Goal: Navigation & Orientation: Find specific page/section

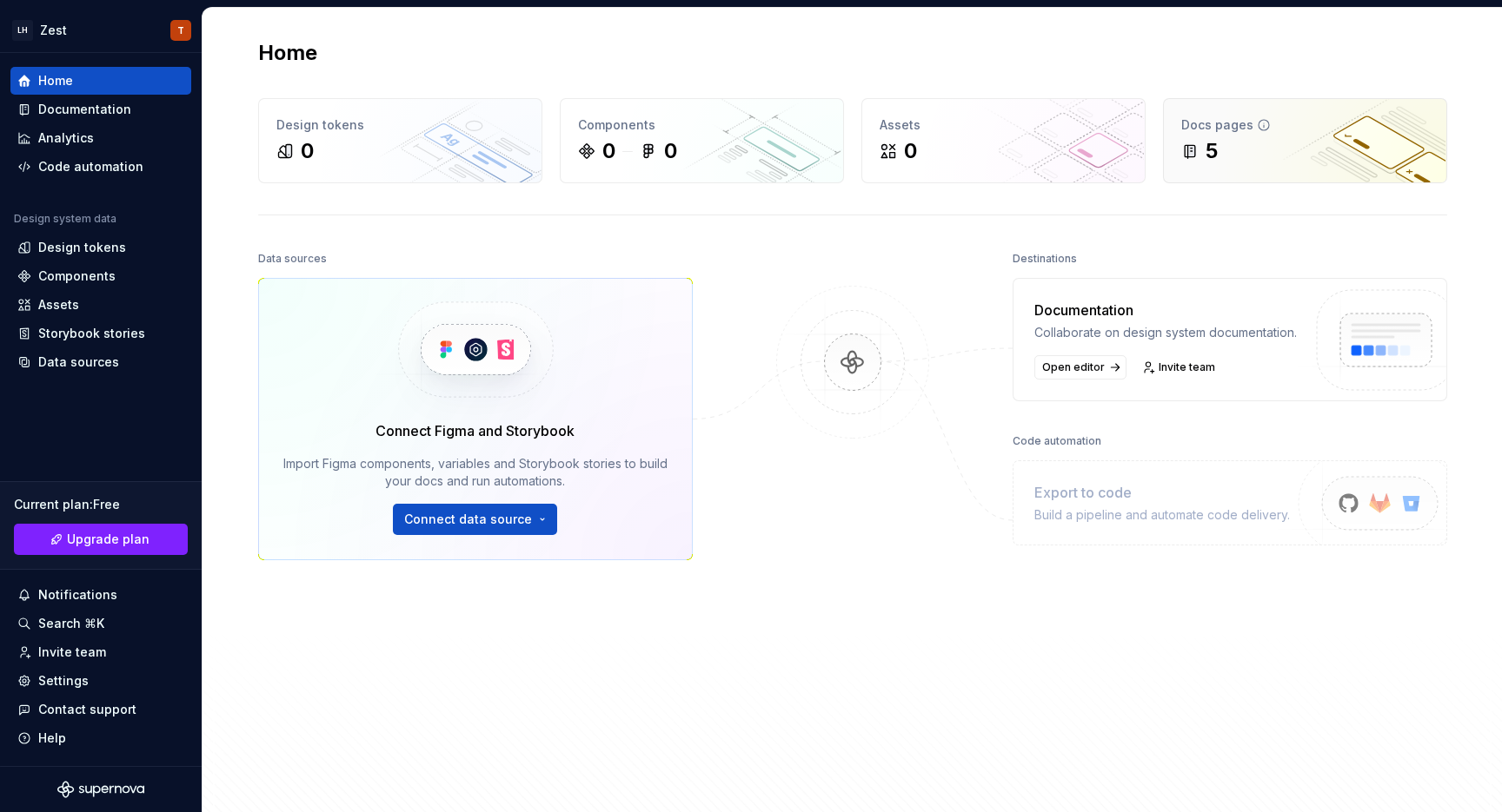
click at [1223, 145] on div "5" at bounding box center [1305, 151] width 248 height 28
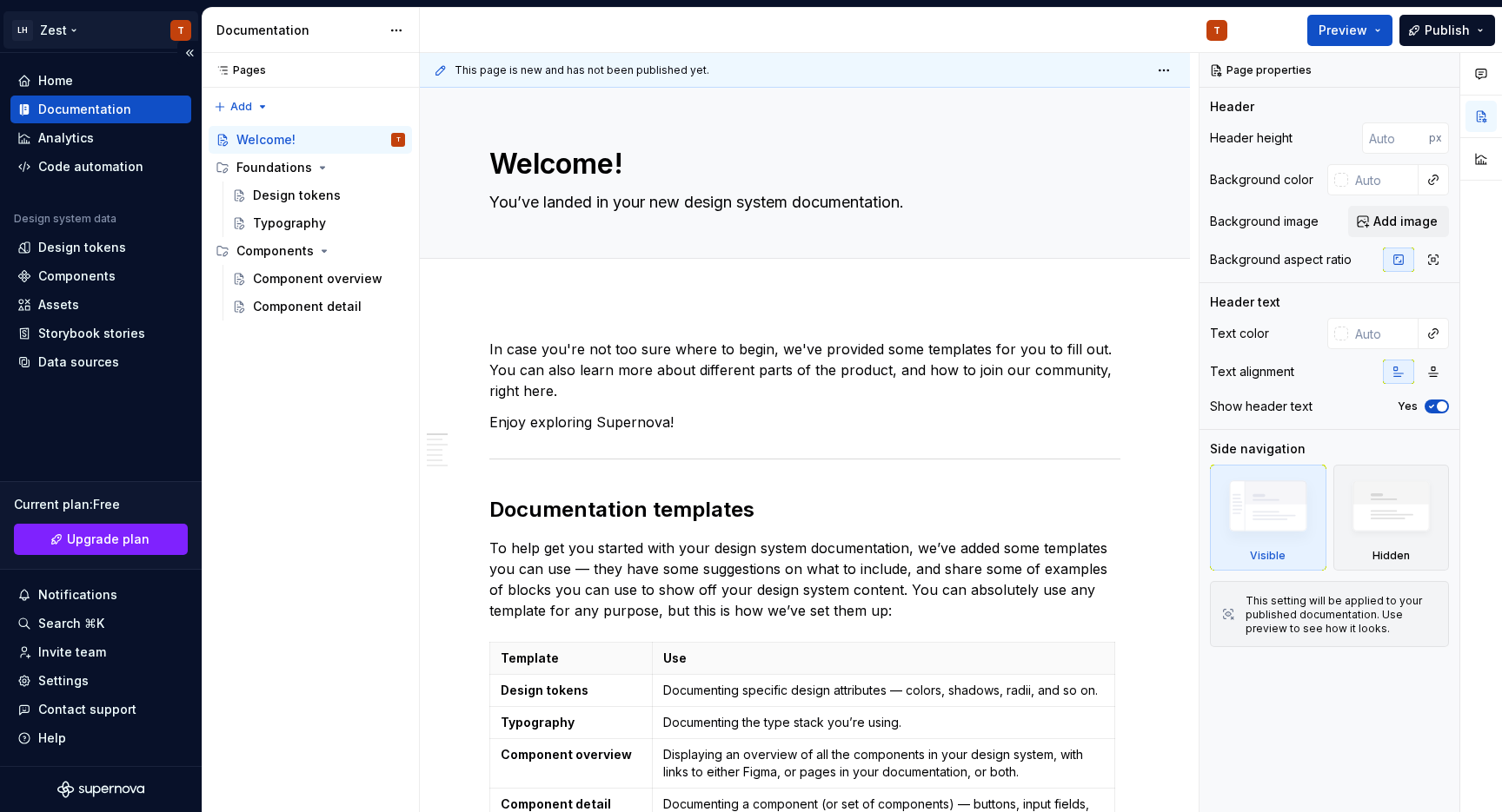
click at [183, 33] on html "LH Zest T Home Documentation Analytics Code automation Design system data Desig…" at bounding box center [751, 406] width 1502 height 812
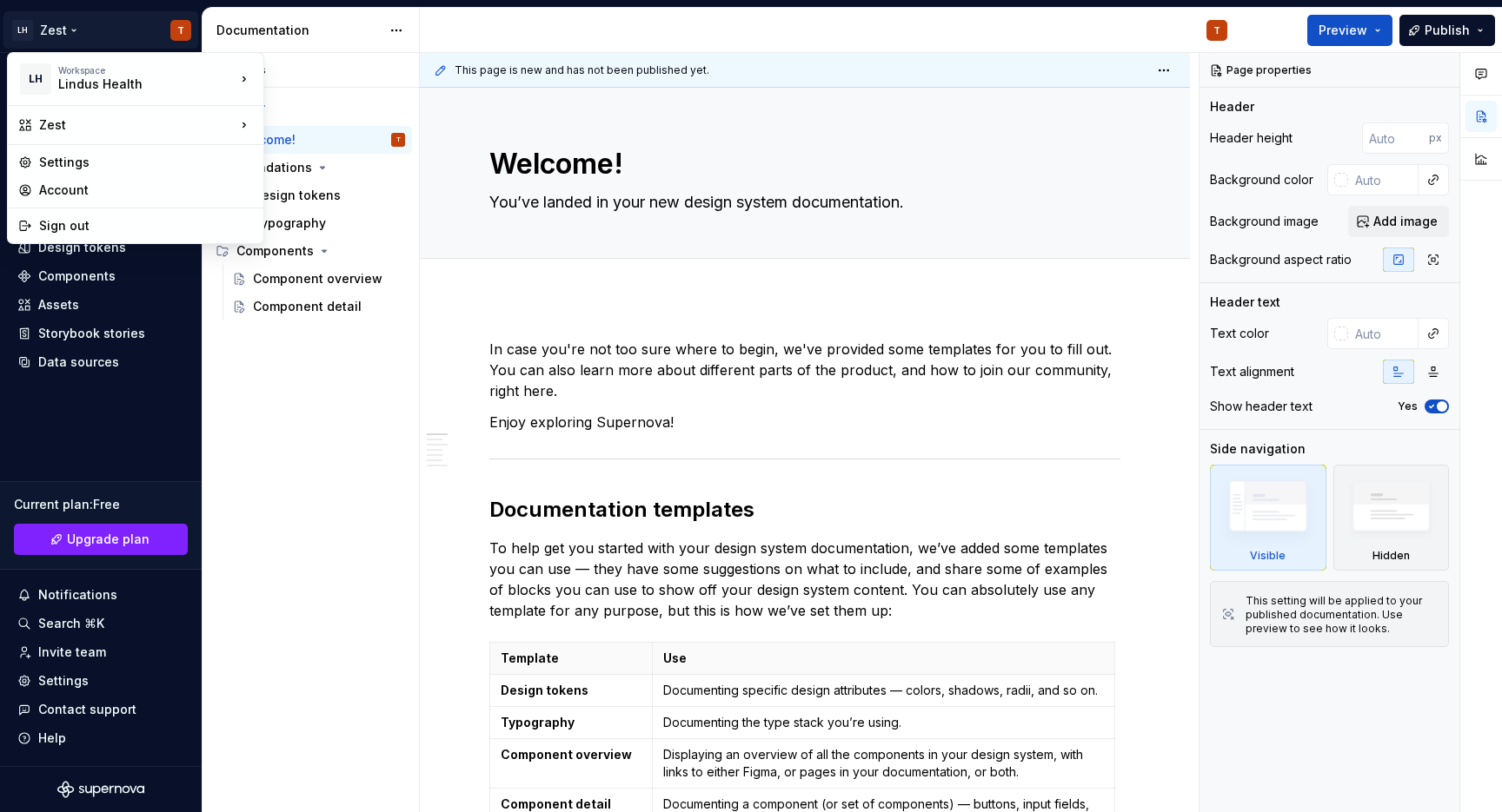
click at [112, 27] on html "LH Zest T Home Documentation Analytics Code automation Design system data Desig…" at bounding box center [751, 406] width 1502 height 812
click at [75, 30] on html "LH Zest T Home Documentation Analytics Code automation Design system data Desig…" at bounding box center [751, 406] width 1502 height 812
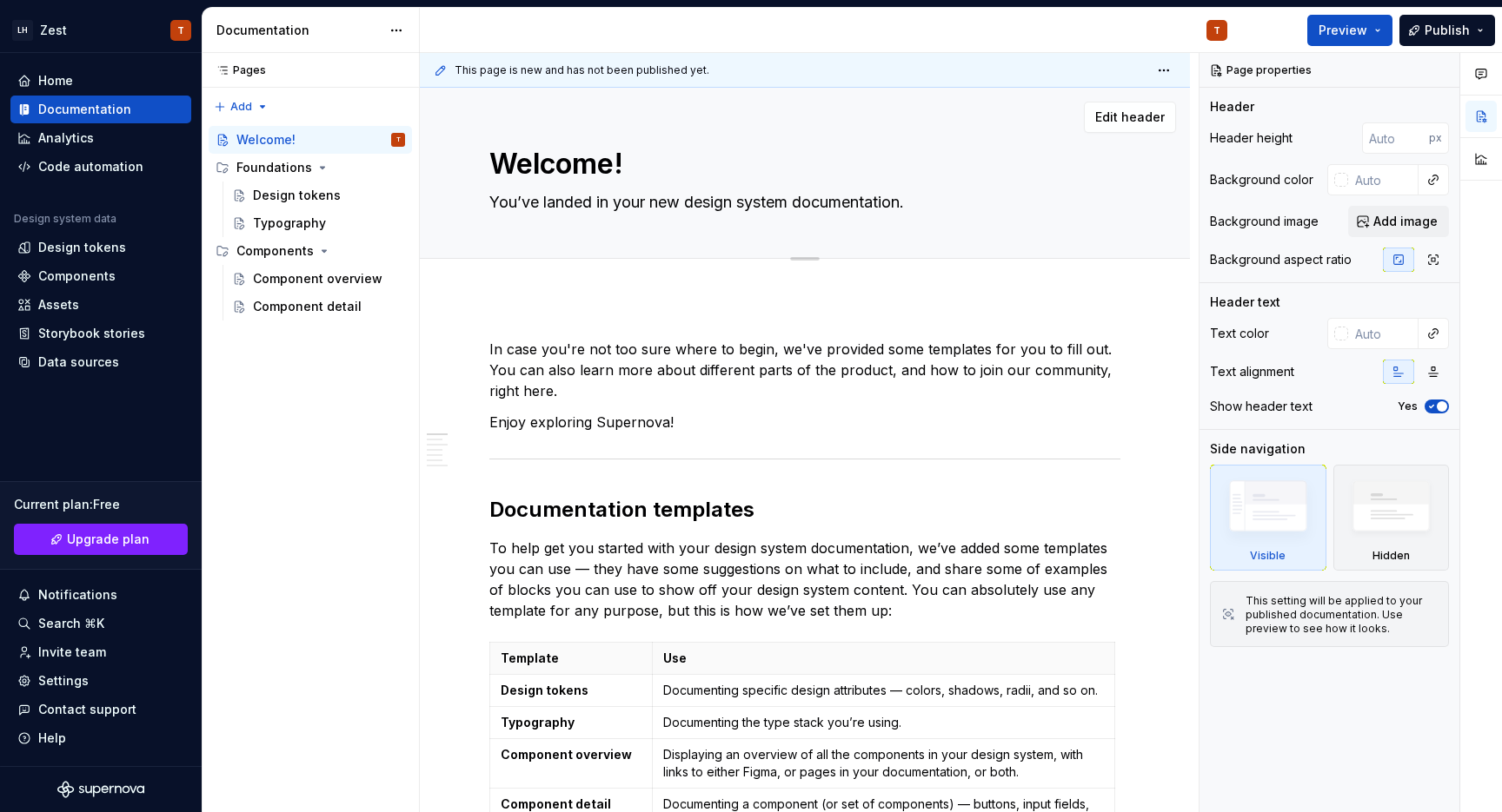
type textarea "*"
click at [167, 37] on html "LH Zest T Home Documentation Analytics Code automation Design system data Desig…" at bounding box center [751, 406] width 1502 height 812
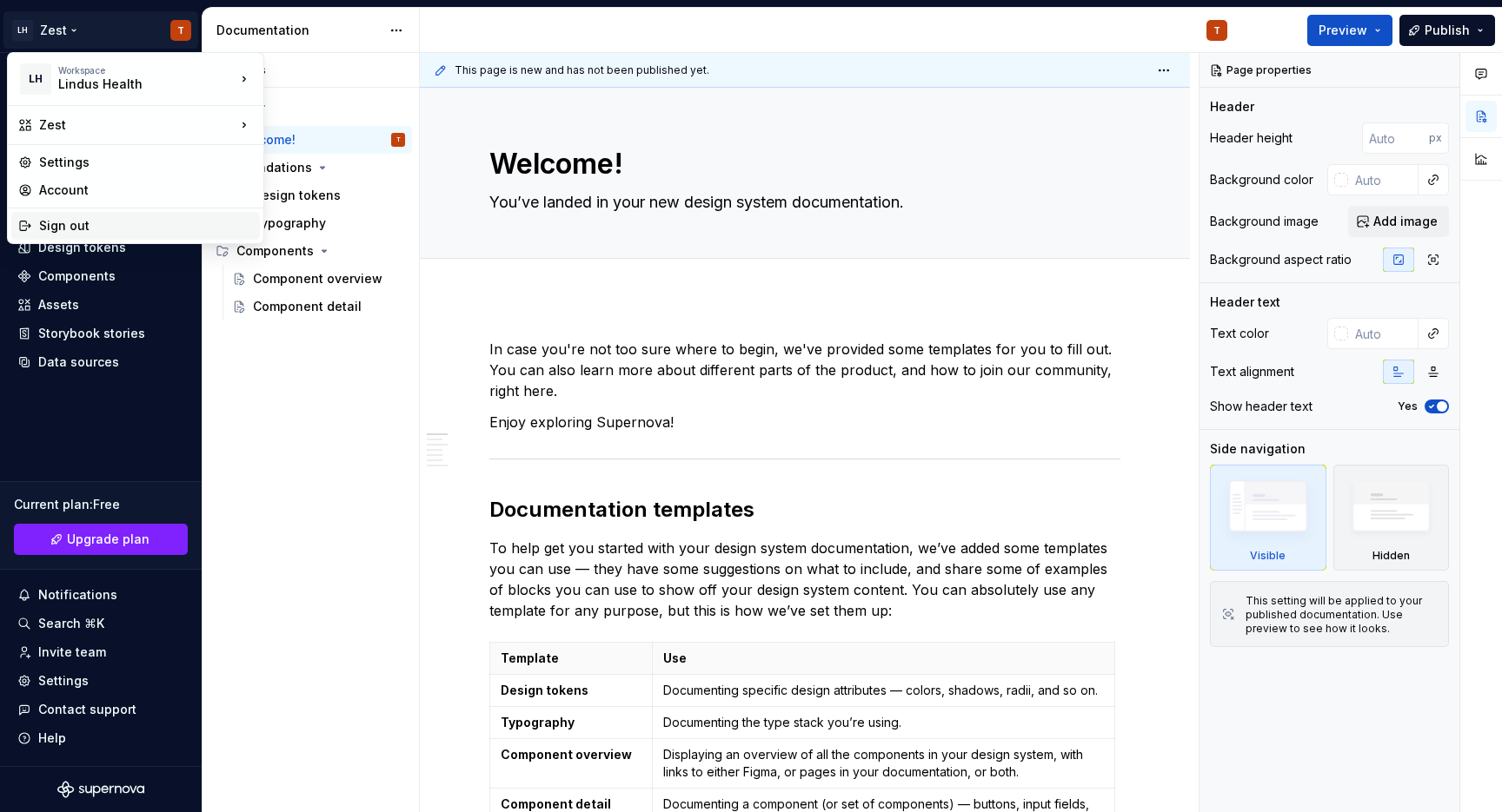
click at [85, 225] on div "Sign out" at bounding box center [145, 225] width 213 height 18
